Goal: Navigation & Orientation: Find specific page/section

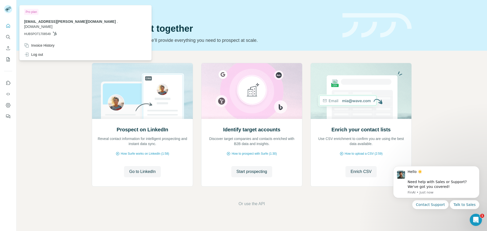
click at [56, 32] on icon at bounding box center [55, 34] width 4 height 4
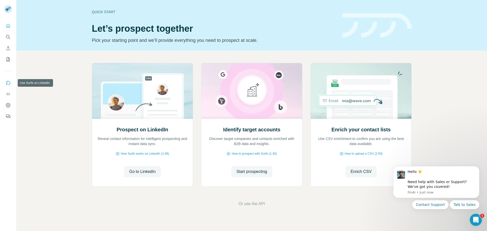
click at [8, 83] on icon "Use Surfe on LinkedIn" at bounding box center [8, 82] width 5 height 5
click at [10, 105] on icon "Dashboard" at bounding box center [8, 105] width 5 height 5
click at [9, 83] on icon "Use Surfe on LinkedIn" at bounding box center [8, 82] width 5 height 5
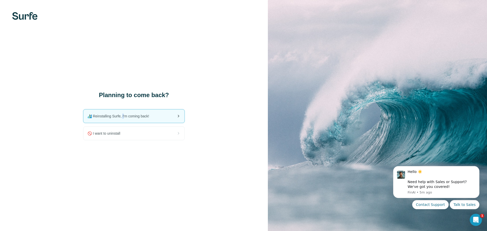
click at [125, 119] on div "🏄🏻‍♂️ Reinstalling Surfe, I'm coming back!" at bounding box center [133, 116] width 101 height 13
